Goal: Task Accomplishment & Management: Use online tool/utility

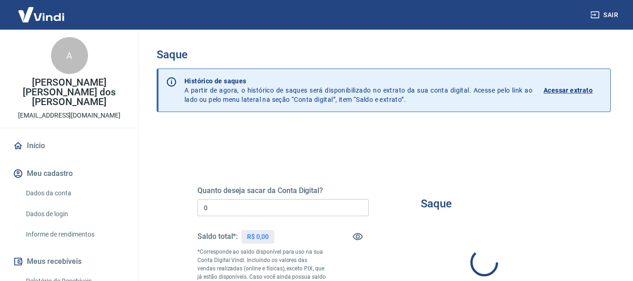
type input "R$ 0,00"
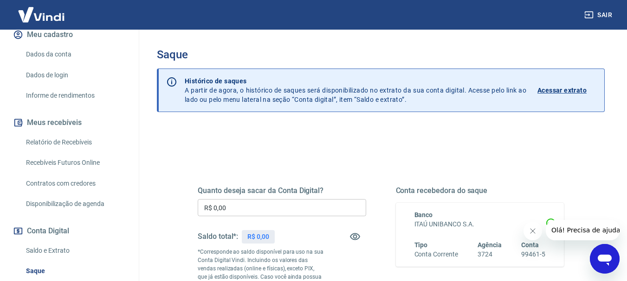
scroll to position [185, 0]
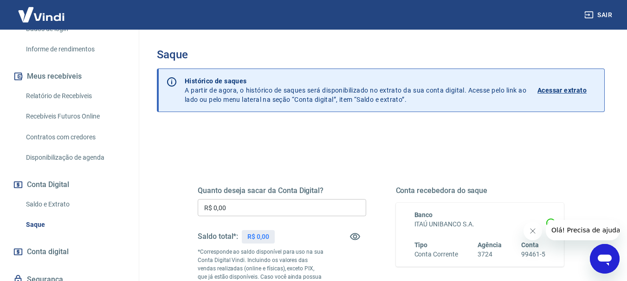
click at [555, 90] on p "Acessar extrato" at bounding box center [561, 90] width 49 height 9
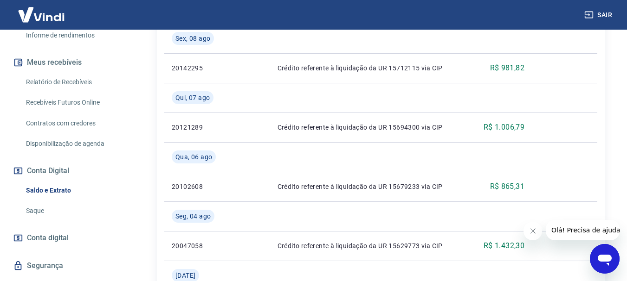
scroll to position [185, 0]
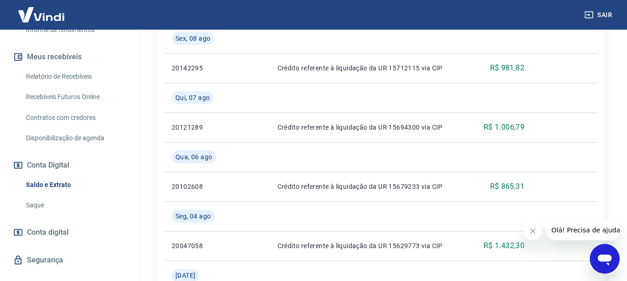
click at [84, 86] on link "Relatório de Recebíveis" at bounding box center [74, 76] width 105 height 19
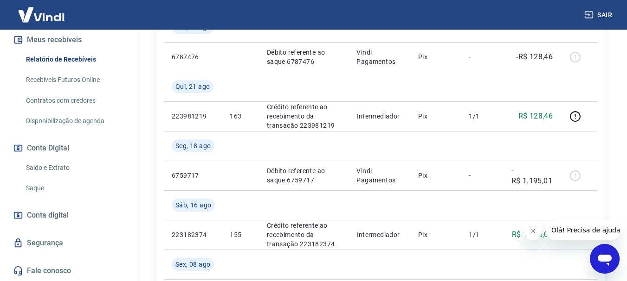
scroll to position [212, 0]
click at [89, 78] on link "Recebíveis Futuros Online" at bounding box center [74, 79] width 105 height 19
